Goal: Information Seeking & Learning: Compare options

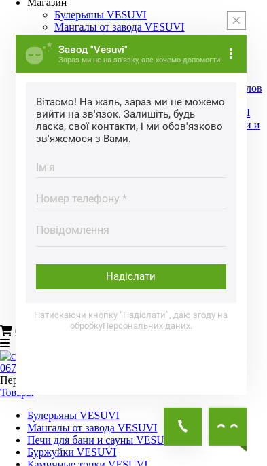
scroll to position [12, 0]
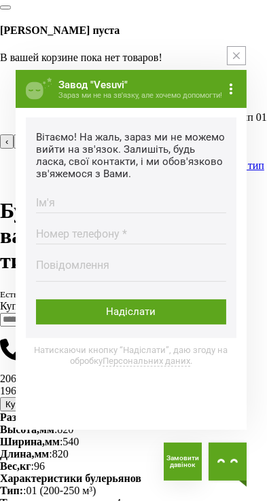
scroll to position [5, 0]
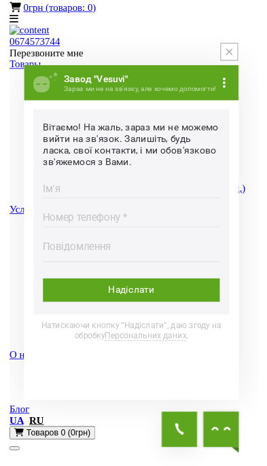
scroll to position [354, 0]
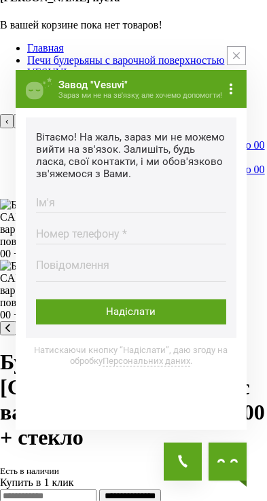
scroll to position [845, 0]
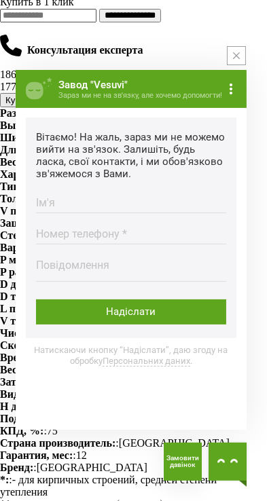
scroll to position [1326, 0]
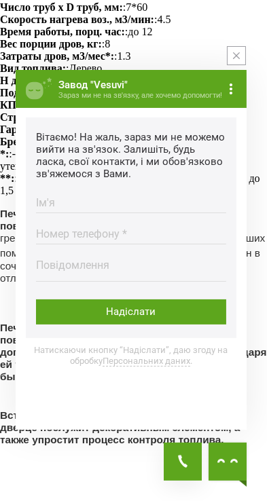
scroll to position [1658, 0]
